Goal: Information Seeking & Learning: Learn about a topic

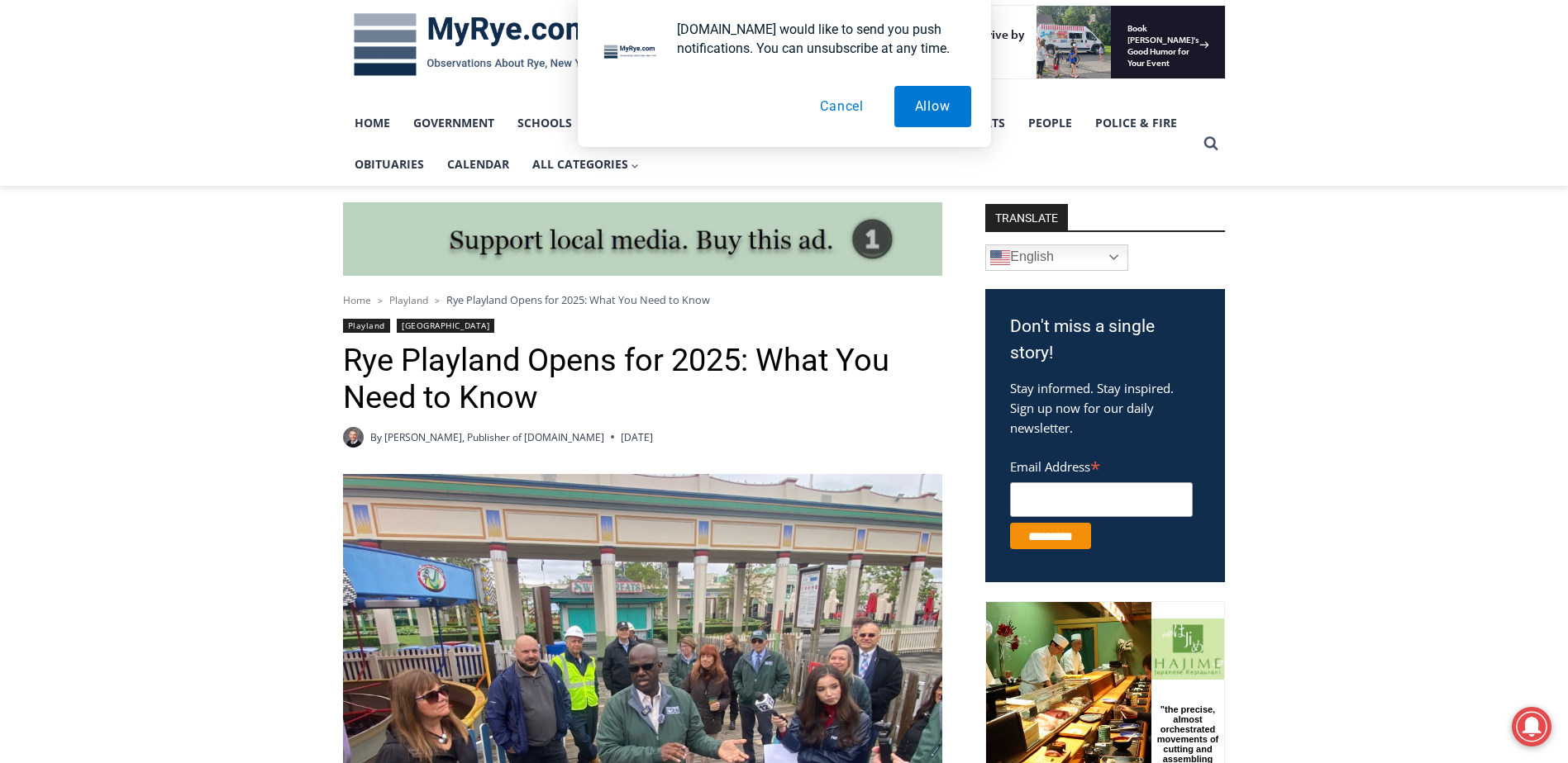
scroll to position [413, 0]
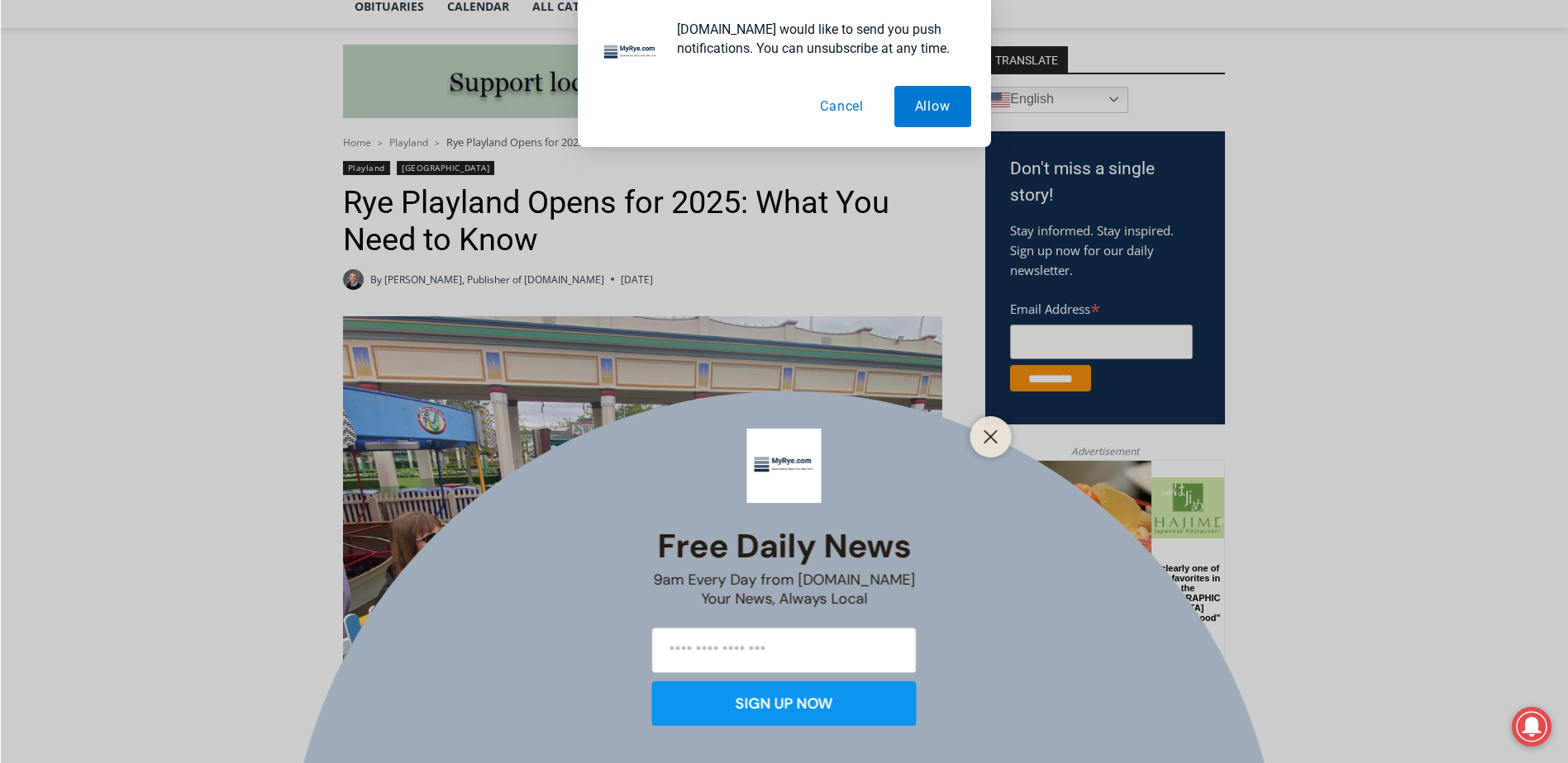
click at [840, 105] on button "Cancel" at bounding box center [842, 107] width 85 height 41
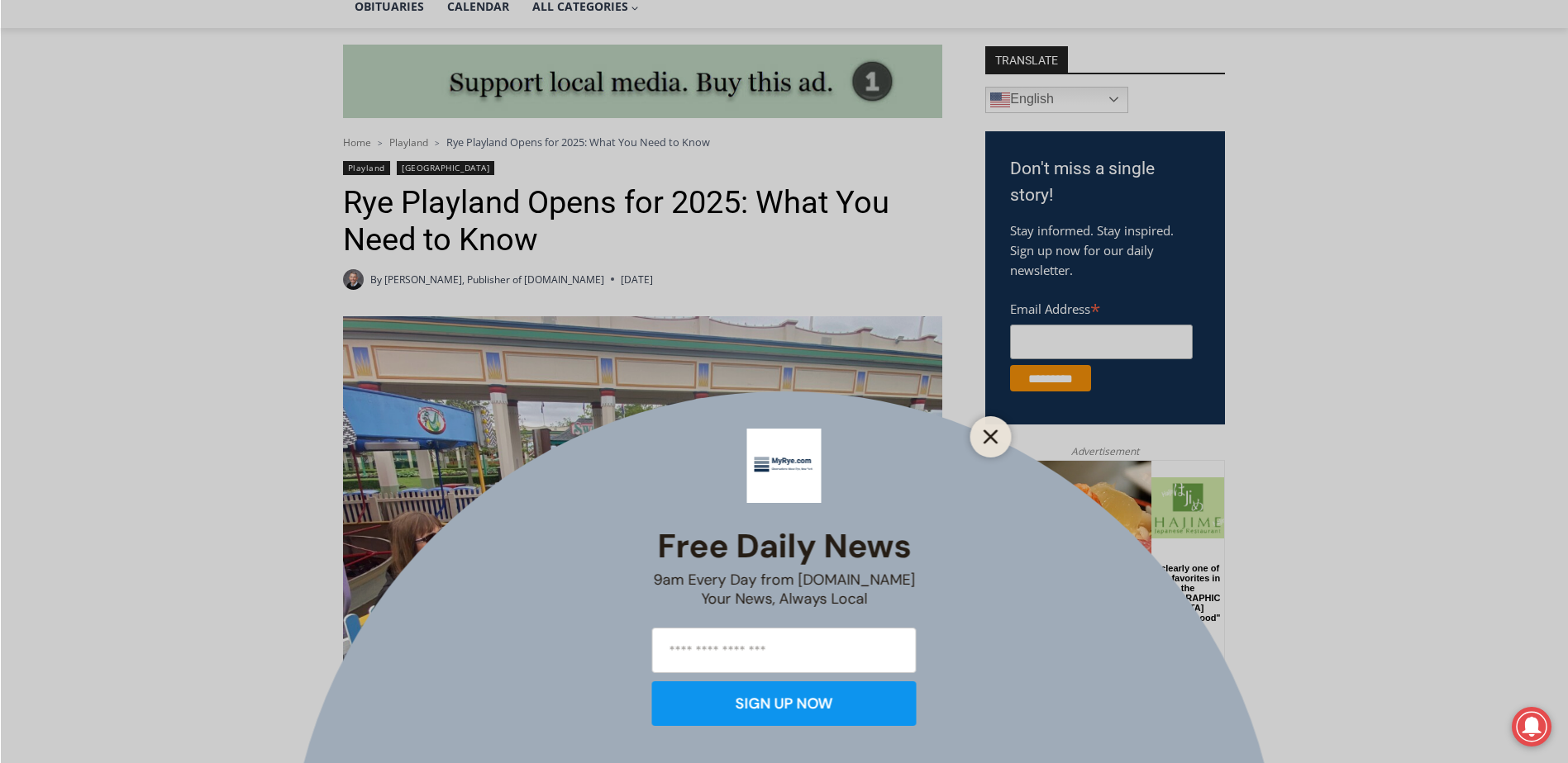
click at [987, 437] on icon "Close" at bounding box center [991, 437] width 15 height 15
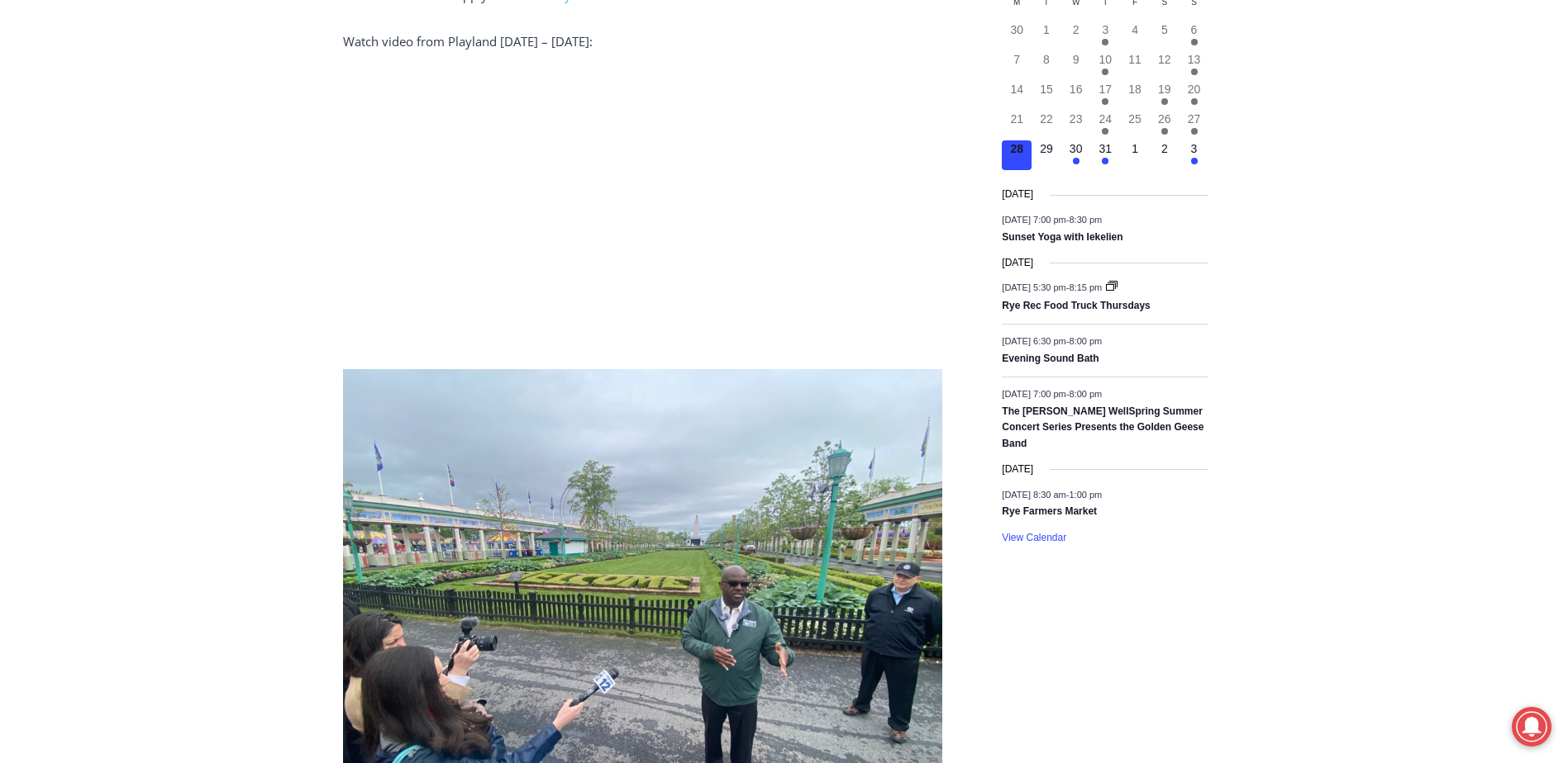
scroll to position [1982, 0]
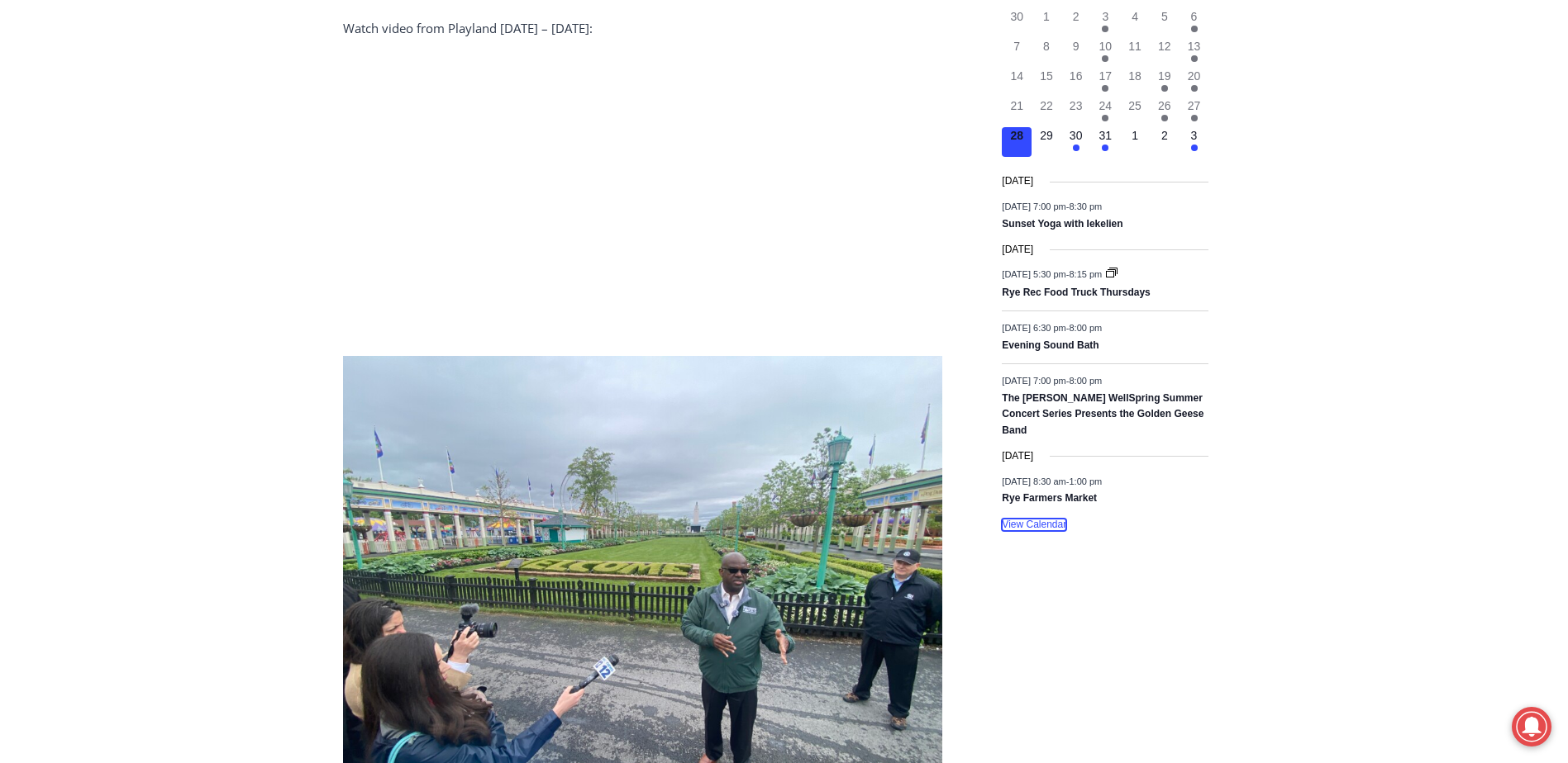
click at [1048, 518] on link "View Calendar" at bounding box center [1034, 524] width 65 height 12
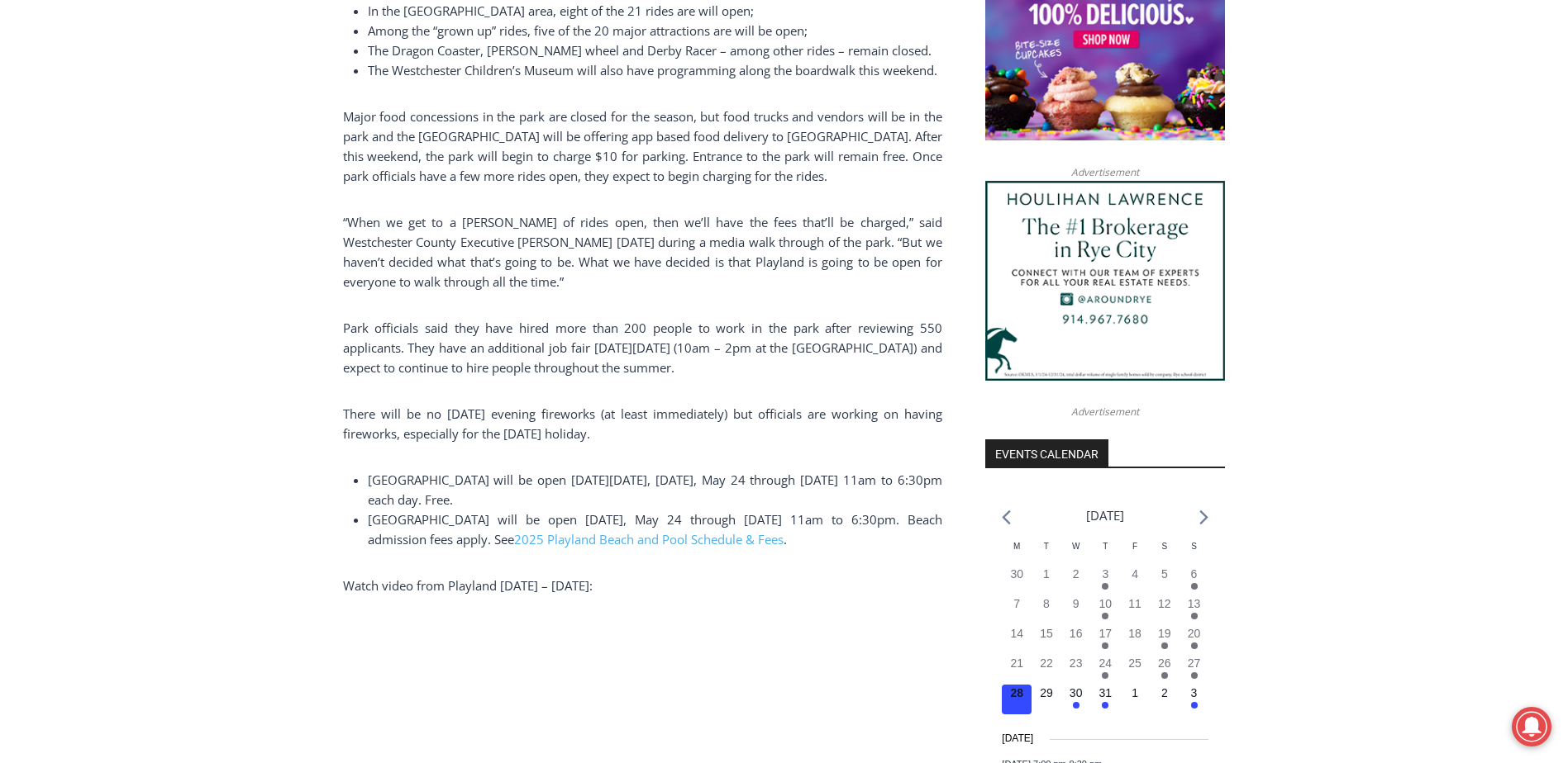
scroll to position [1454, 0]
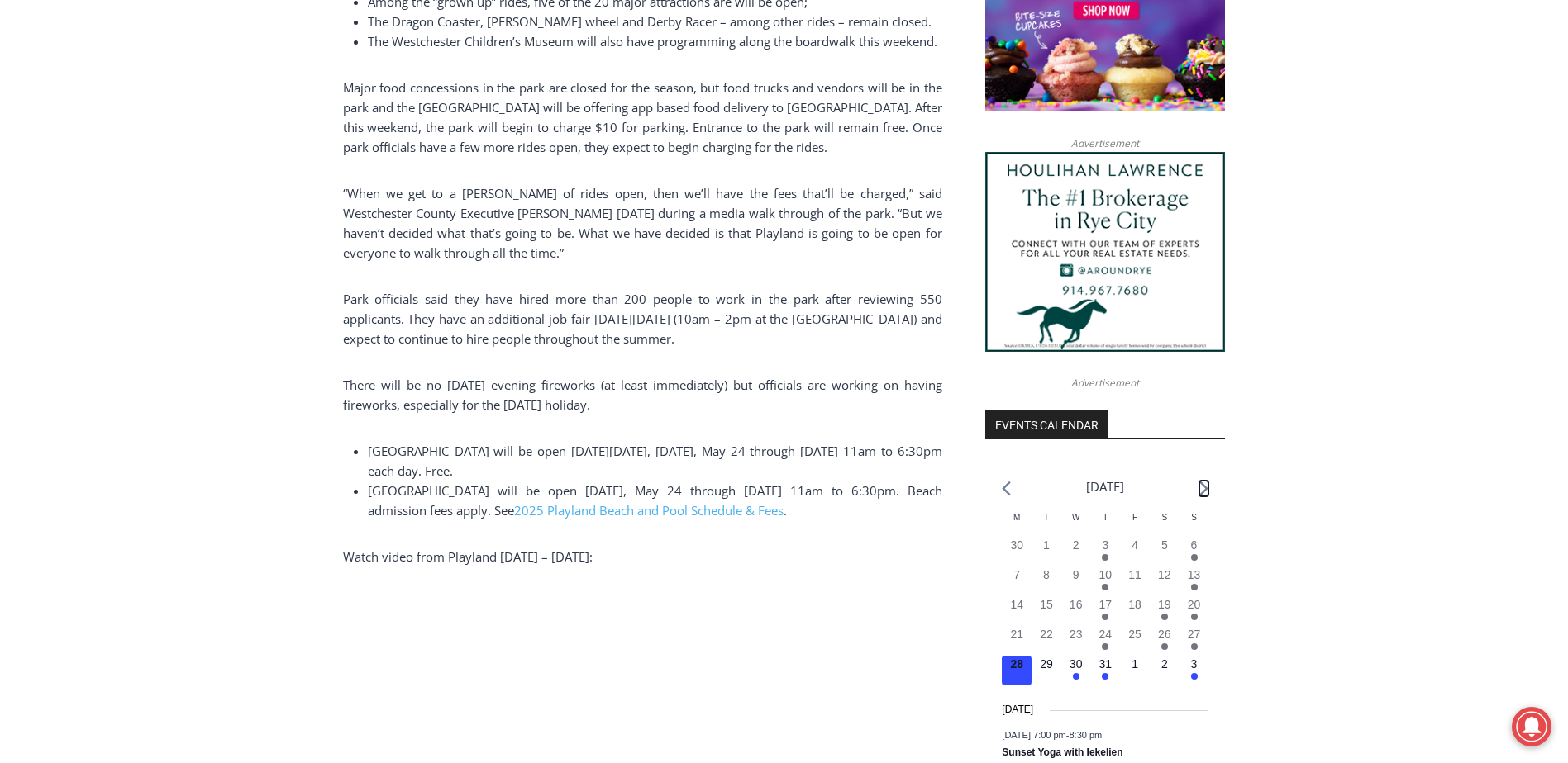
click at [1204, 487] on icon "Next month" at bounding box center [1204, 488] width 9 height 16
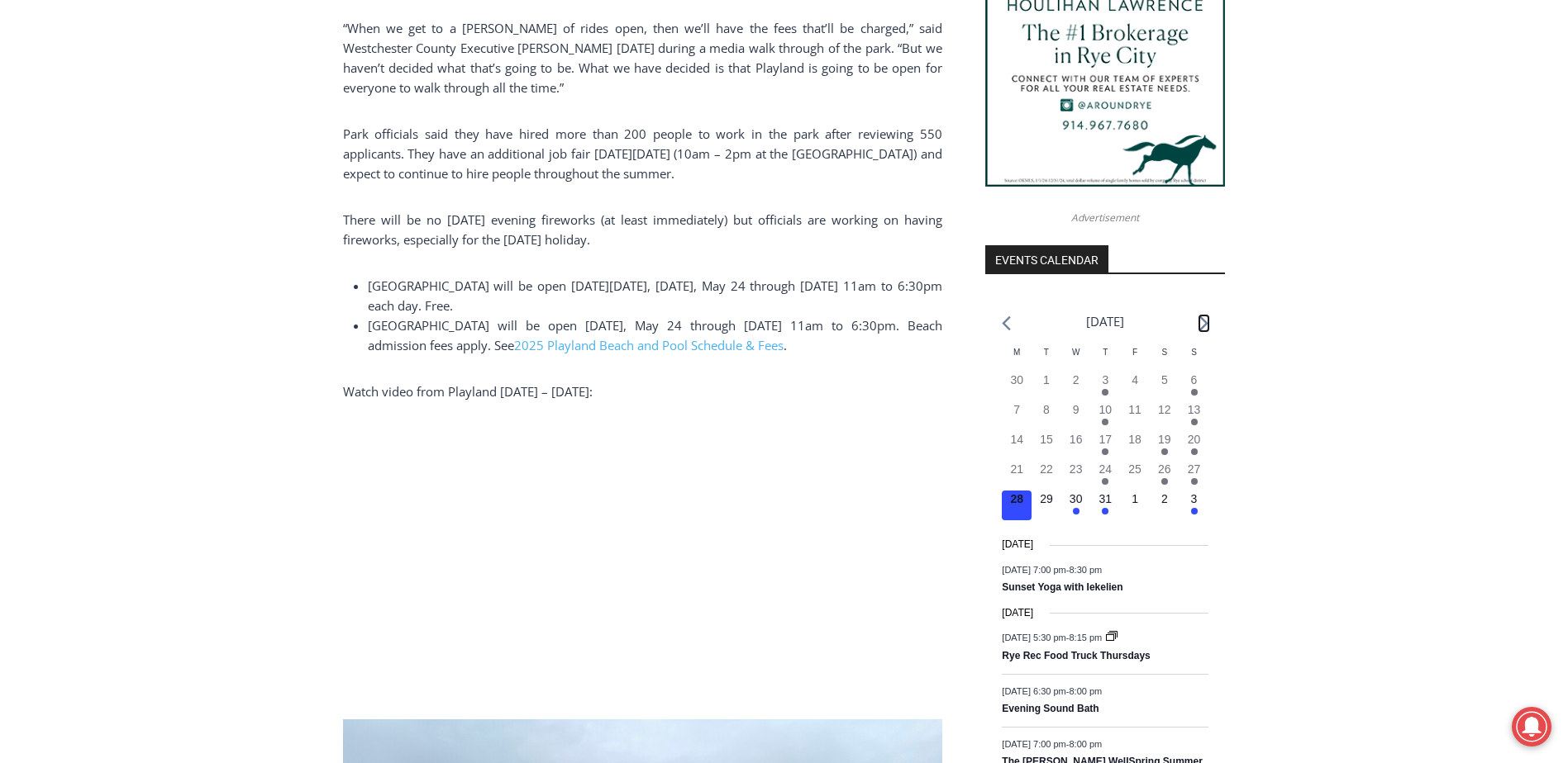
click at [1202, 320] on icon "Next month" at bounding box center [1204, 323] width 9 height 16
click at [1135, 501] on time "1" at bounding box center [1135, 499] width 7 height 13
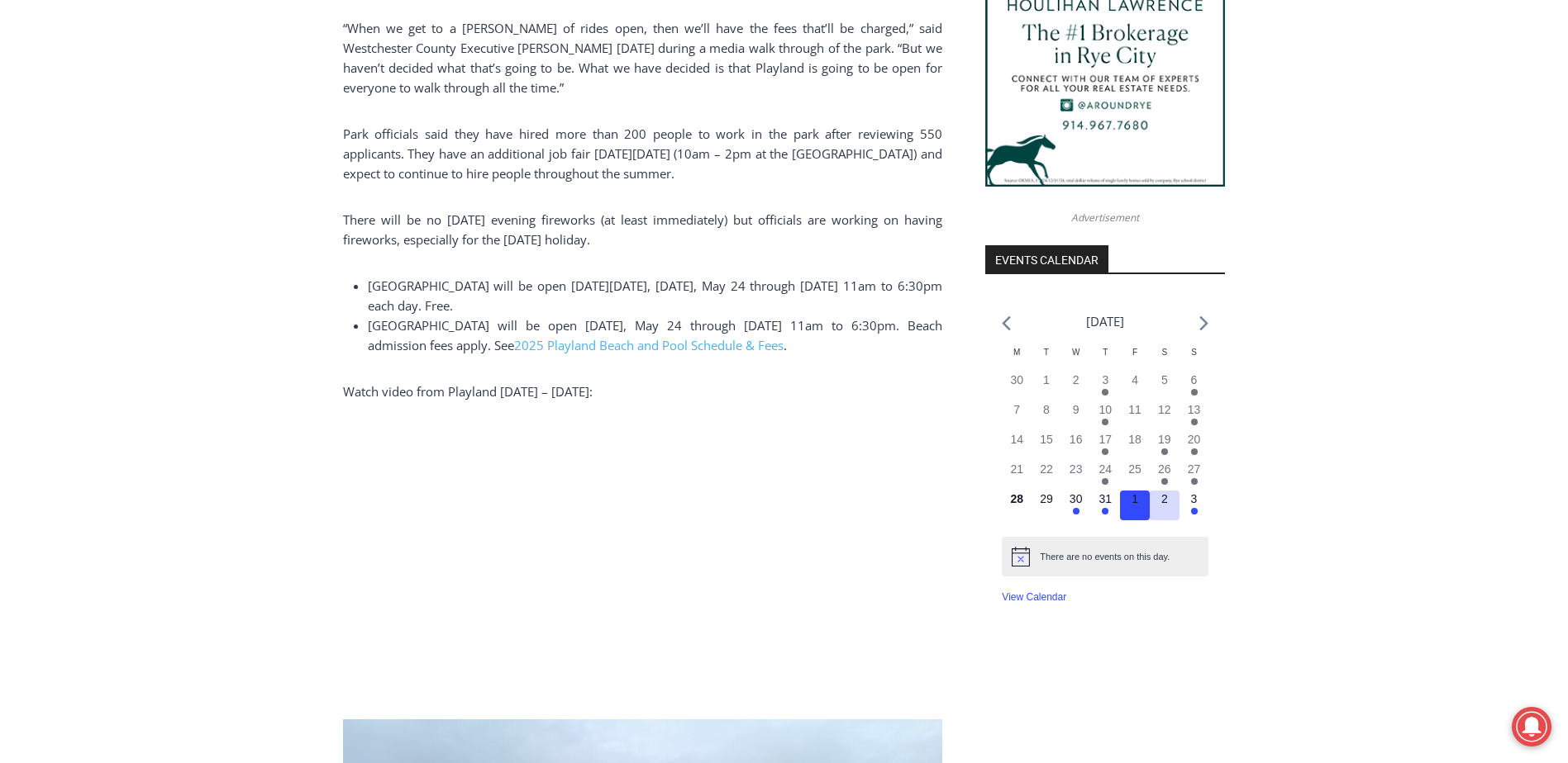
click at [1163, 500] on time "2" at bounding box center [1165, 499] width 7 height 13
click at [1192, 500] on time "3" at bounding box center [1194, 499] width 7 height 13
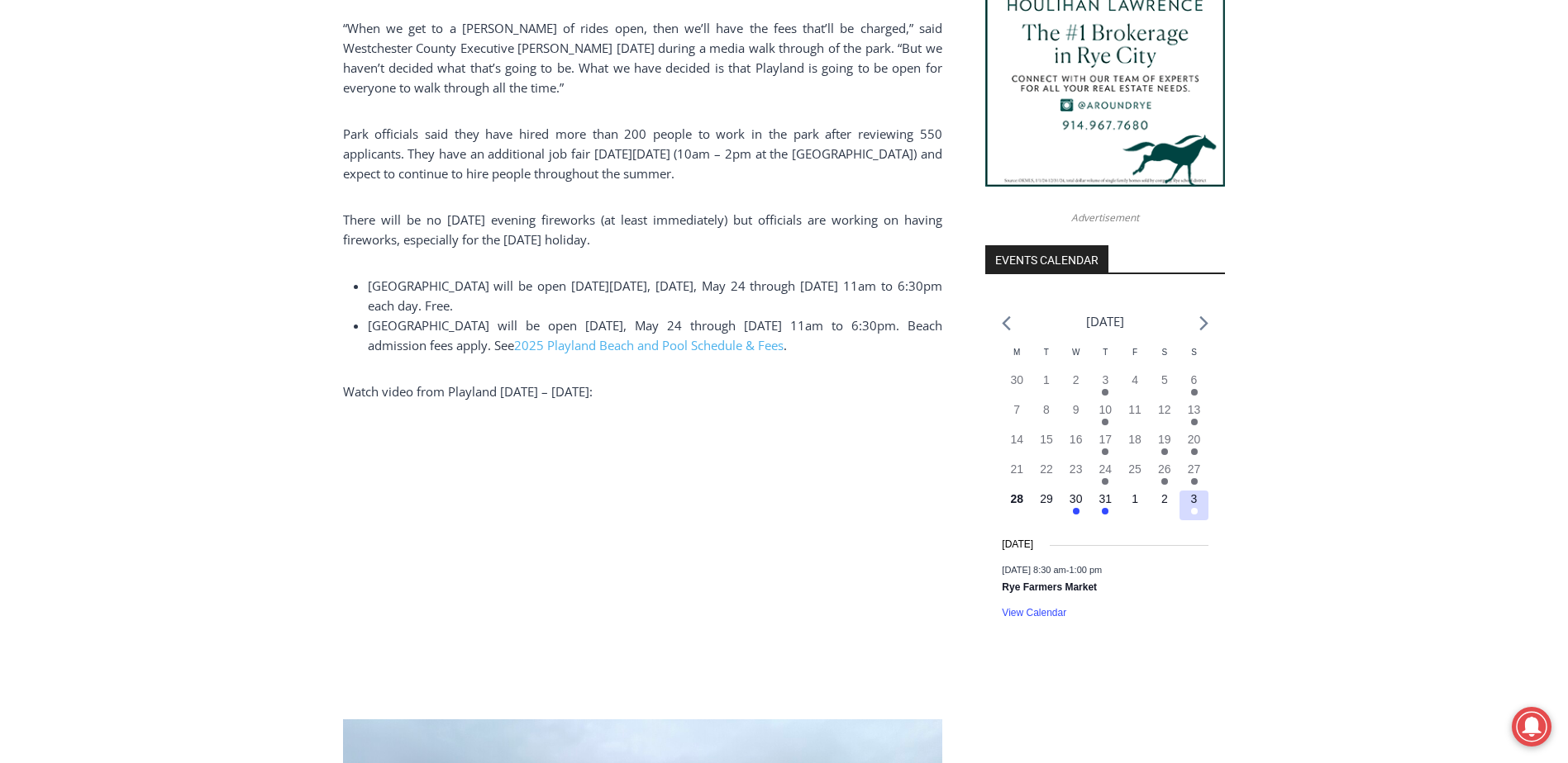
scroll to position [1536, 0]
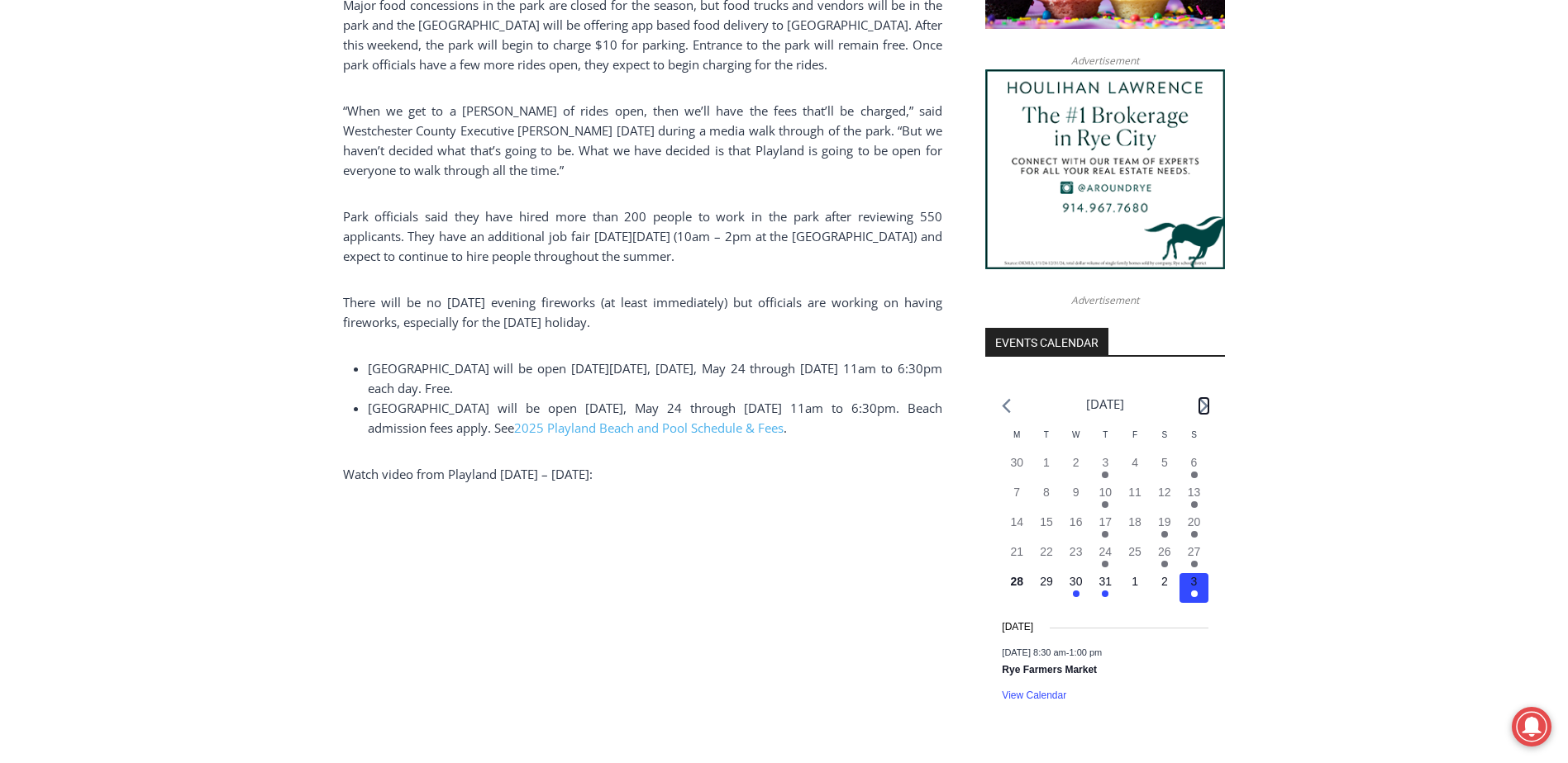
click at [1206, 404] on icon "Next month" at bounding box center [1204, 406] width 9 height 14
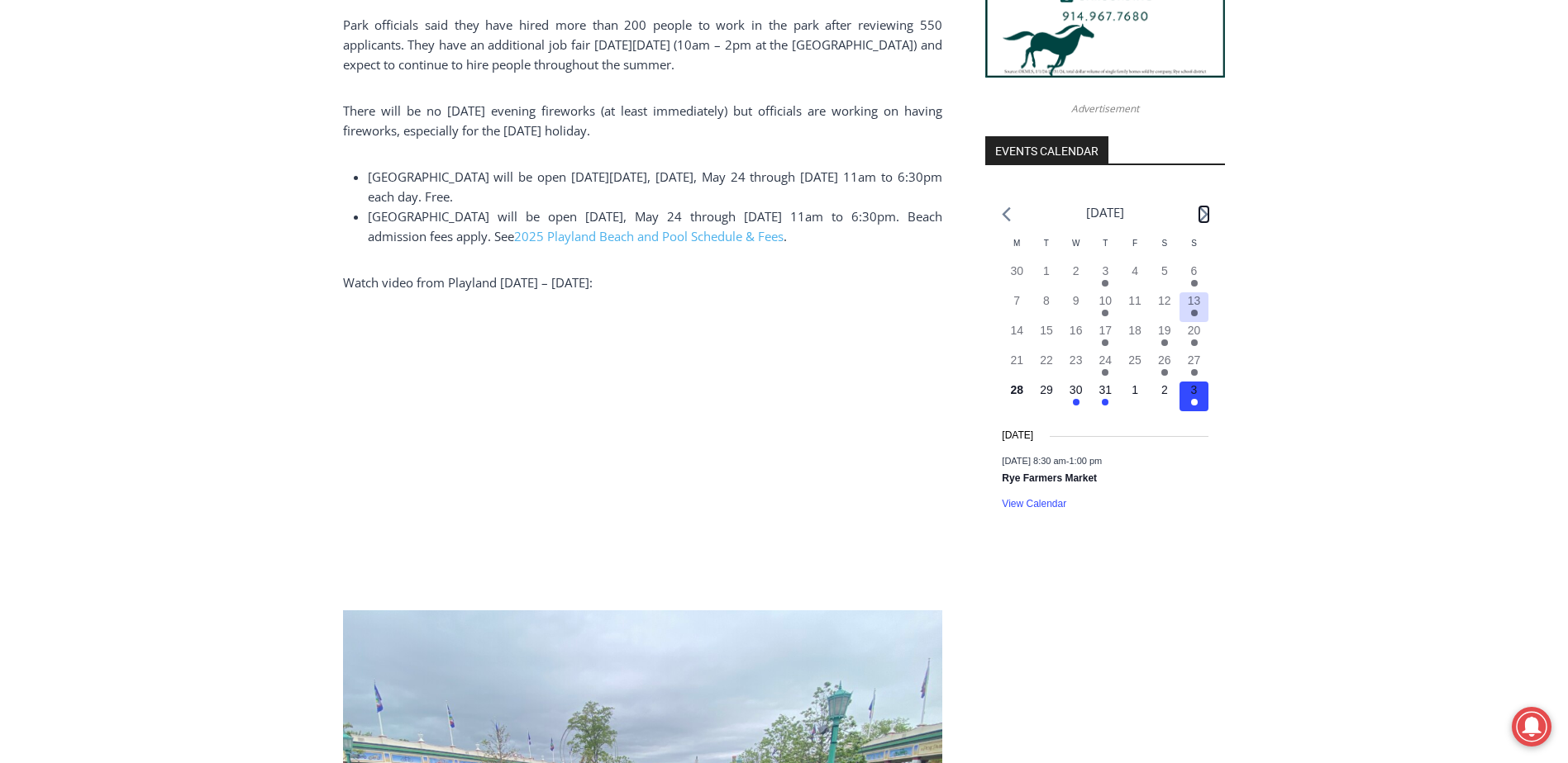
scroll to position [1784, 0]
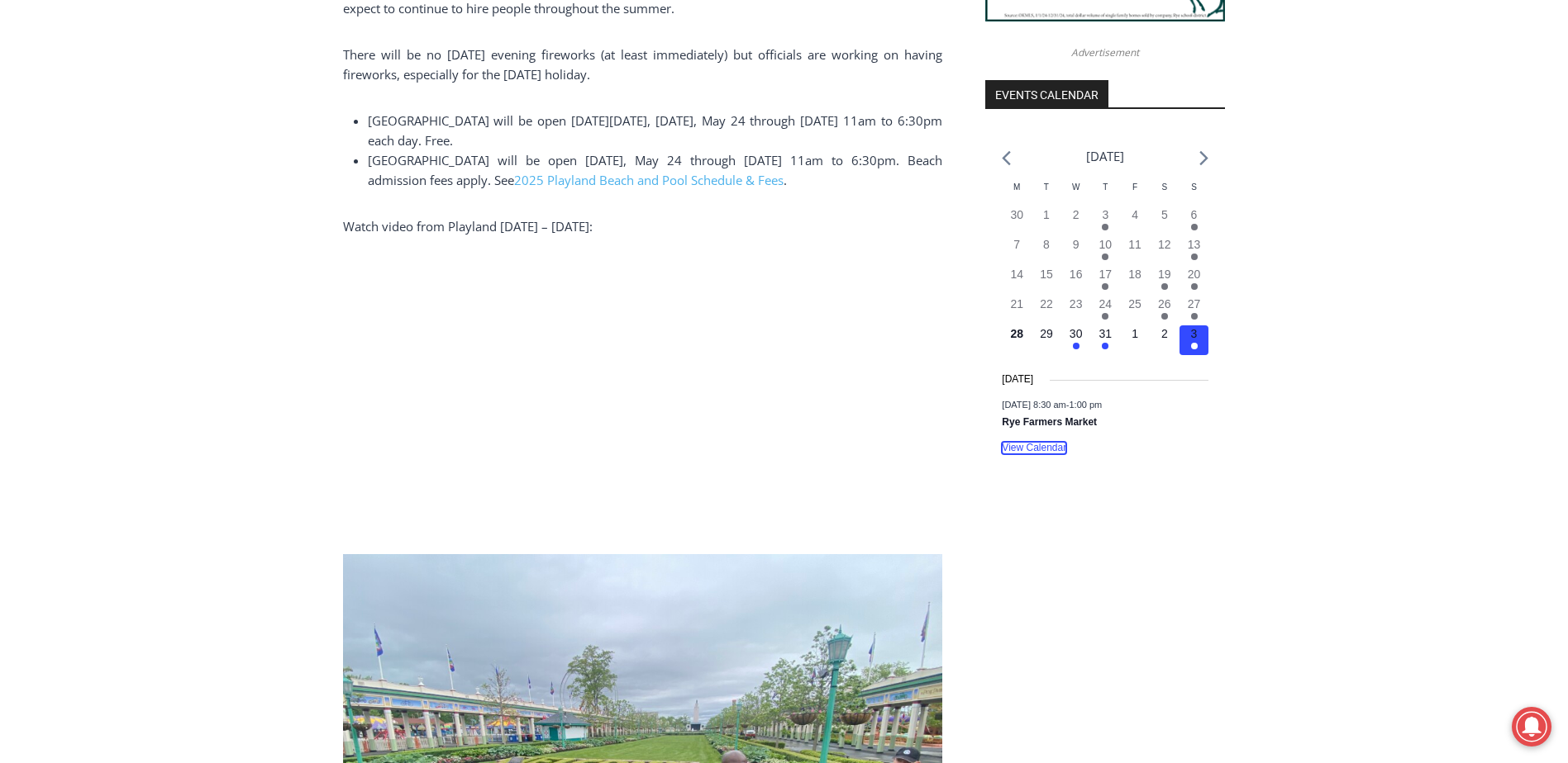
click at [1049, 450] on link "View Calendar" at bounding box center [1034, 448] width 65 height 12
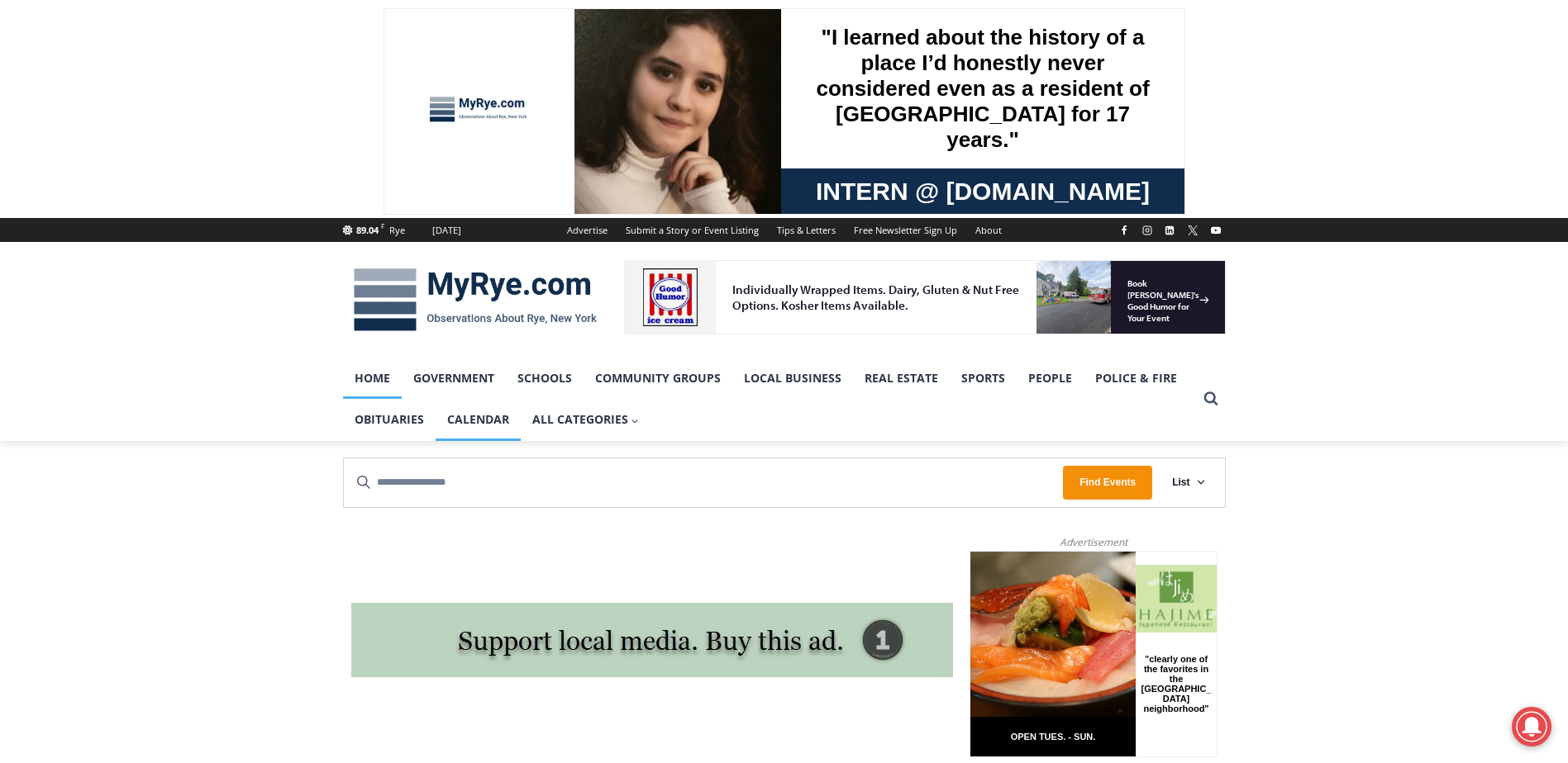
click at [380, 377] on link "Home" at bounding box center [372, 378] width 59 height 41
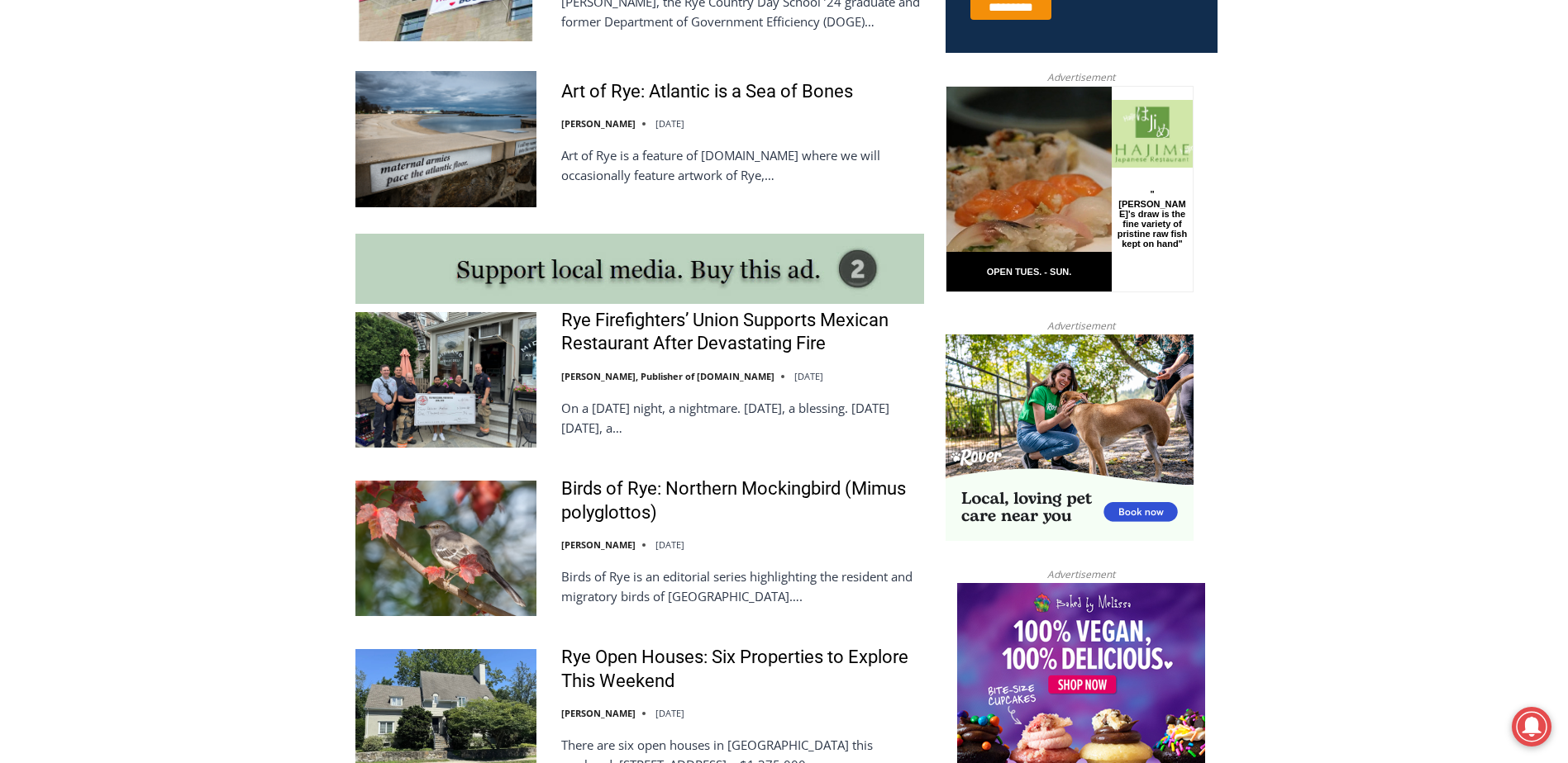
scroll to position [1157, 0]
